Goal: Check status: Check status

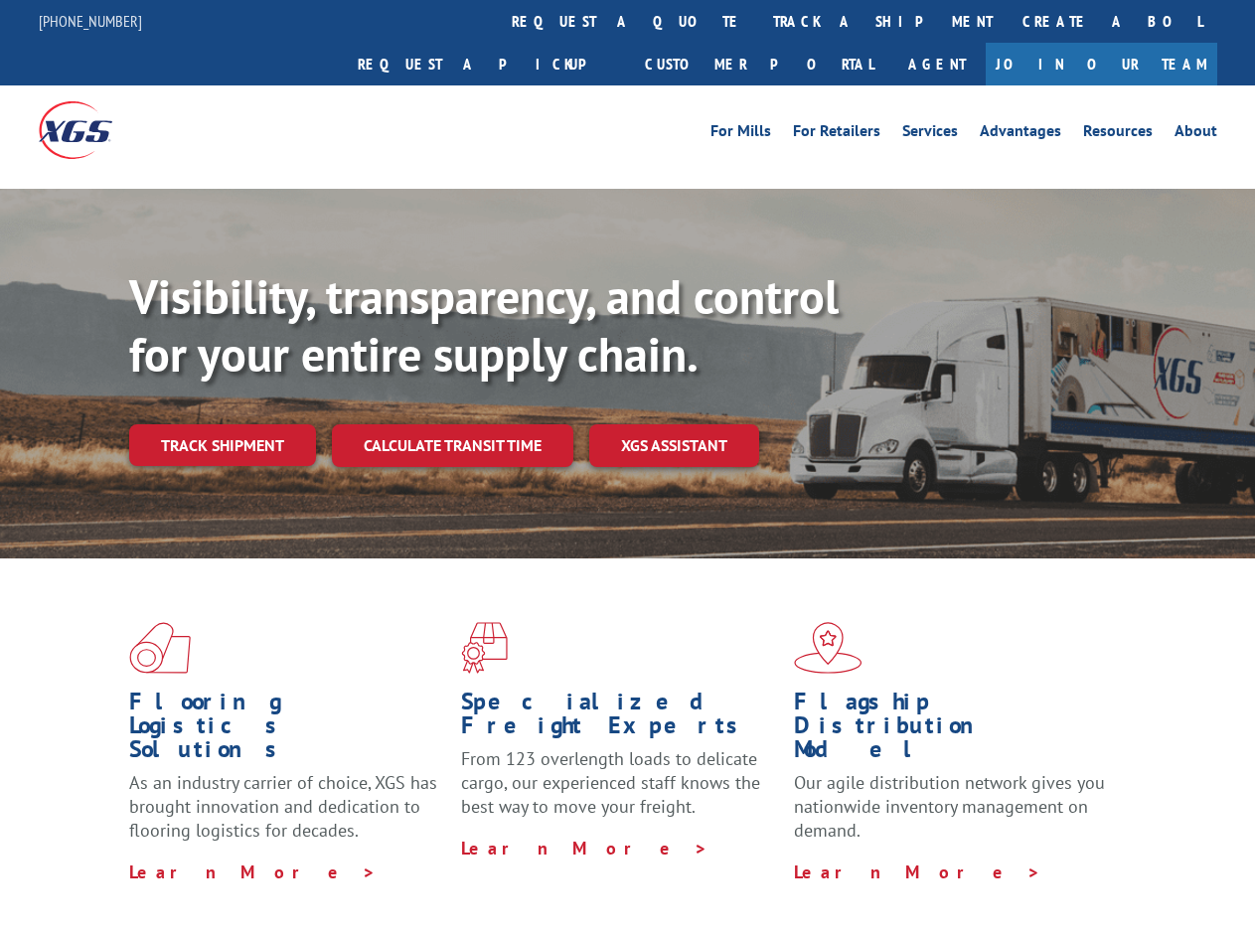
click at [627, 468] on div "Visibility, transparency, and control for your entire supply chain. Track shipm…" at bounding box center [692, 406] width 1126 height 277
click at [758, 21] on link "track a shipment" at bounding box center [882, 21] width 249 height 43
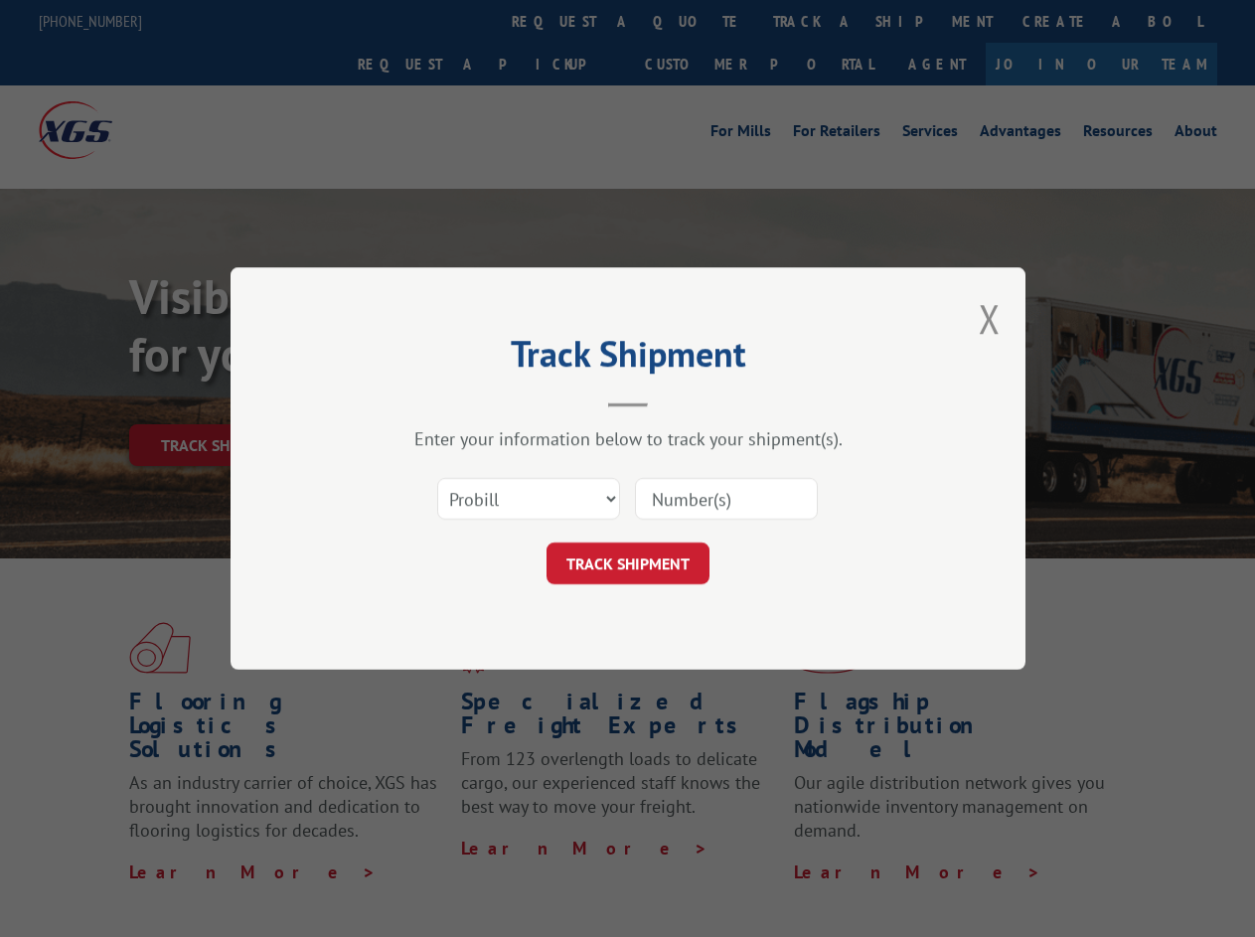
click at [694, 21] on div "Track Shipment Enter your information below to track your shipment(s). Select c…" at bounding box center [627, 468] width 1255 height 937
click at [818, 21] on div "Track Shipment Enter your information below to track your shipment(s). Select c…" at bounding box center [627, 468] width 1255 height 937
click at [222, 402] on div "Track Shipment Enter your information below to track your shipment(s). Select c…" at bounding box center [627, 468] width 1255 height 937
click at [451, 402] on header "Track Shipment" at bounding box center [628, 374] width 596 height 68
click at [675, 402] on header "Track Shipment" at bounding box center [628, 374] width 596 height 68
